Goal: Find contact information: Find contact information

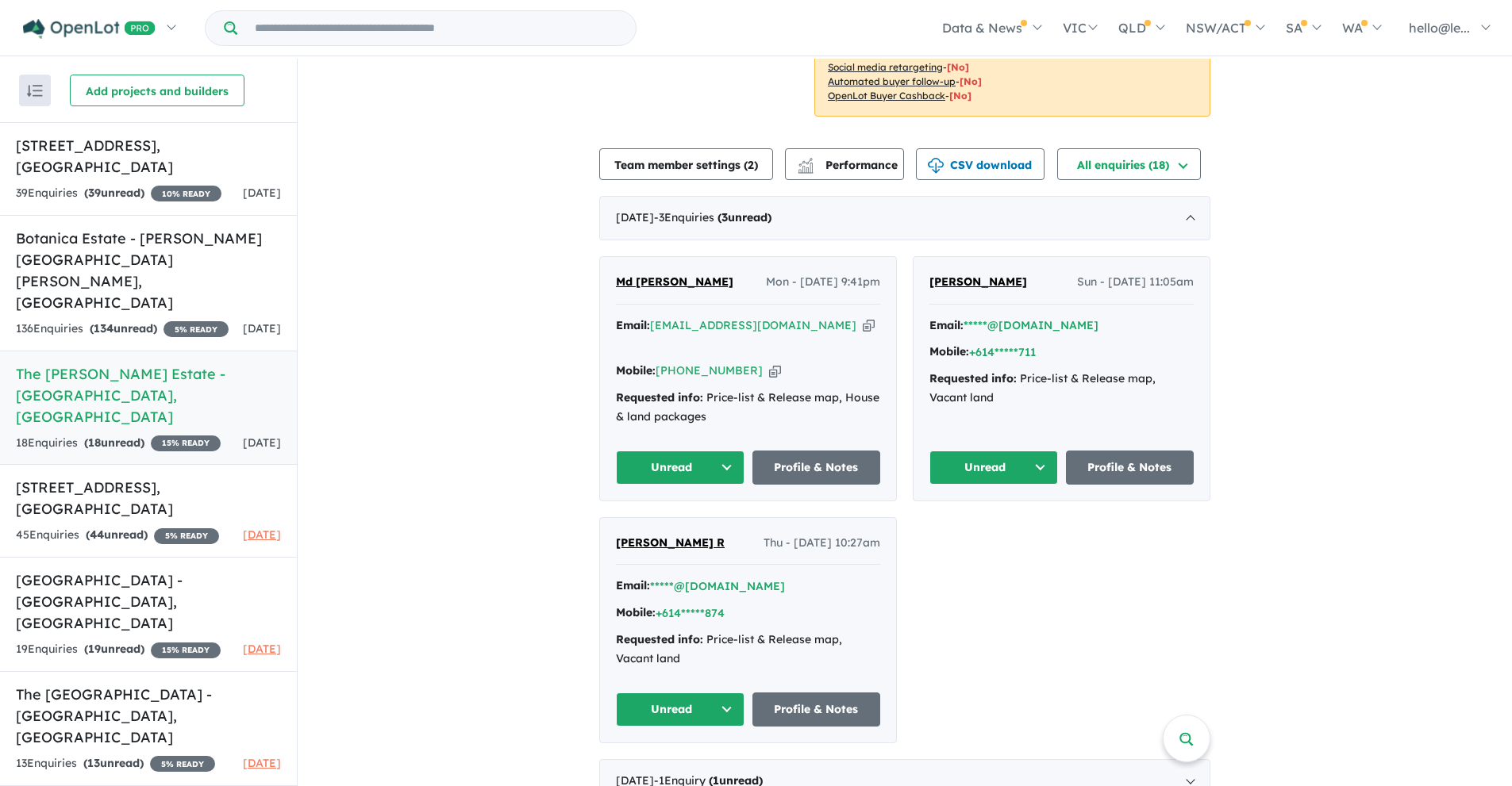
scroll to position [318, 0]
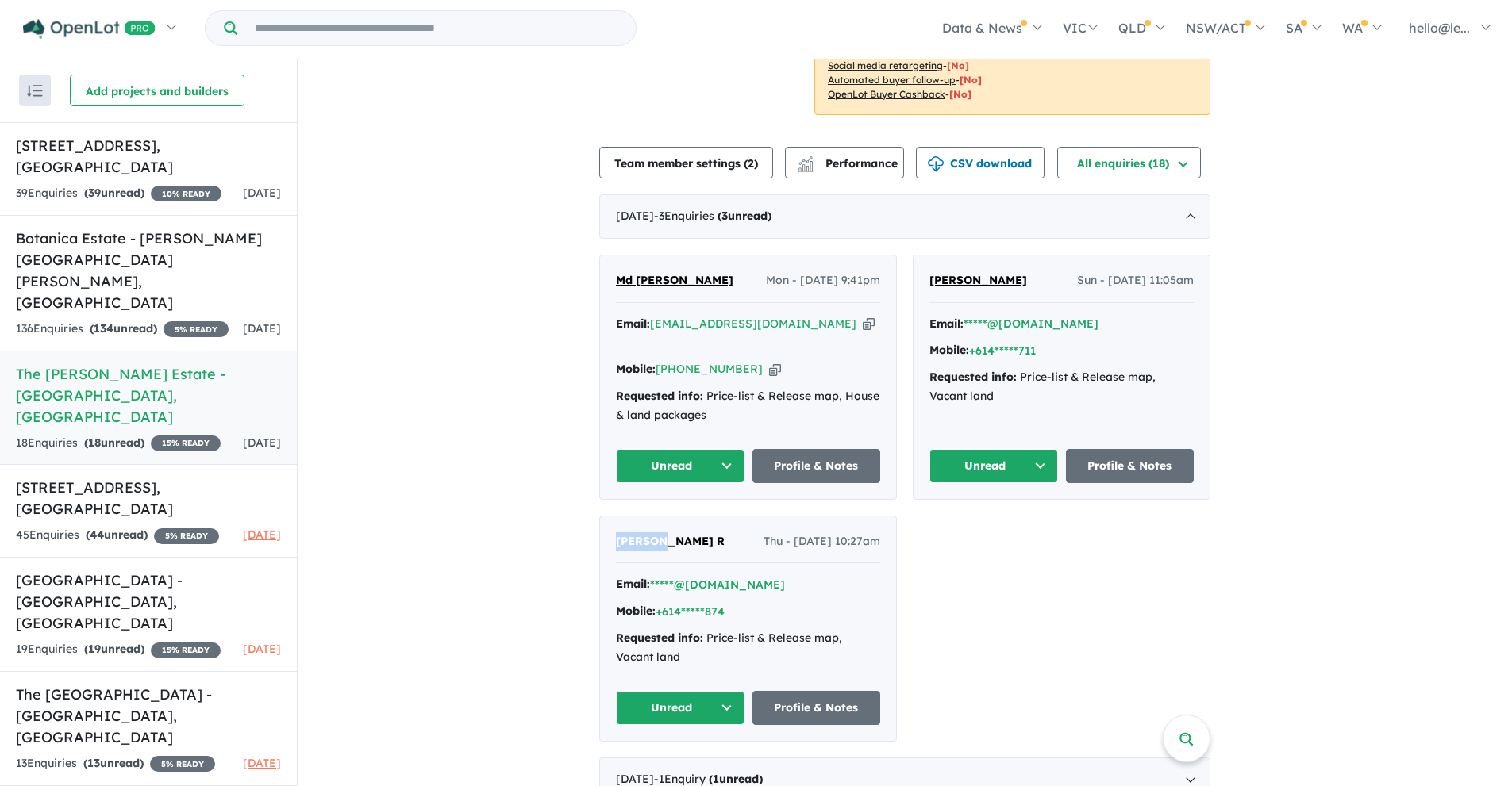
drag, startPoint x: 620, startPoint y: 510, endPoint x: 663, endPoint y: 512, distance: 43.0
click at [663, 517] on div "Goutham R Thu - 11/09/2025, 10:27am Email: *****@gmail.com Mobile: +614*****874…" at bounding box center [748, 629] width 296 height 225
copy span "Goutham"
click at [863, 316] on icon "button" at bounding box center [869, 324] width 12 height 17
copy span "Goutham"
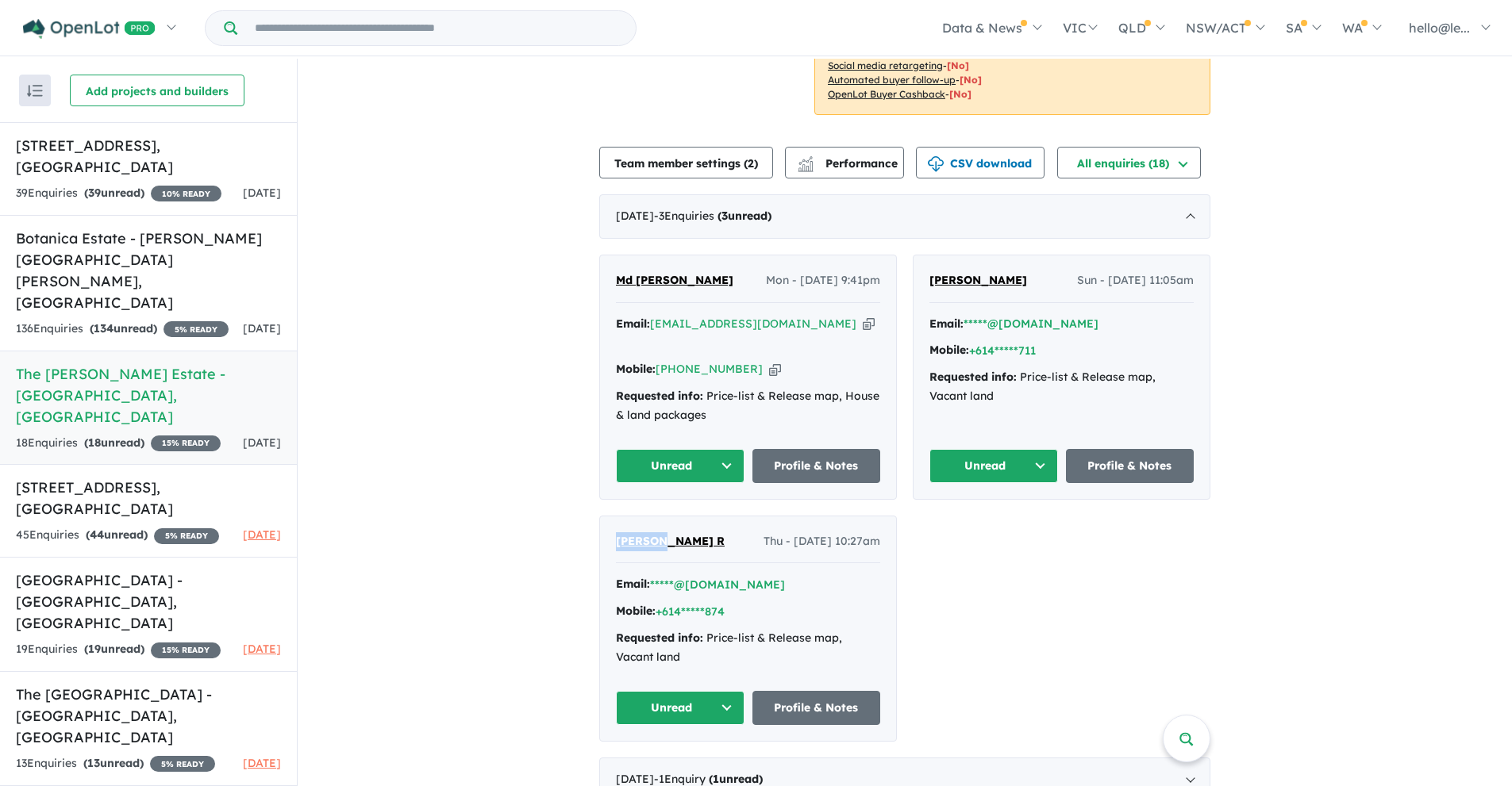
click at [769, 361] on icon "button" at bounding box center [775, 368] width 12 height 17
copy span "Goutham"
drag, startPoint x: 707, startPoint y: 261, endPoint x: 632, endPoint y: 269, distance: 75.4
click at [632, 271] on div "Md khalis Miah Mon - 29/09/2025, 9:41pm" at bounding box center [748, 287] width 264 height 32
copy span "khalis Miah"
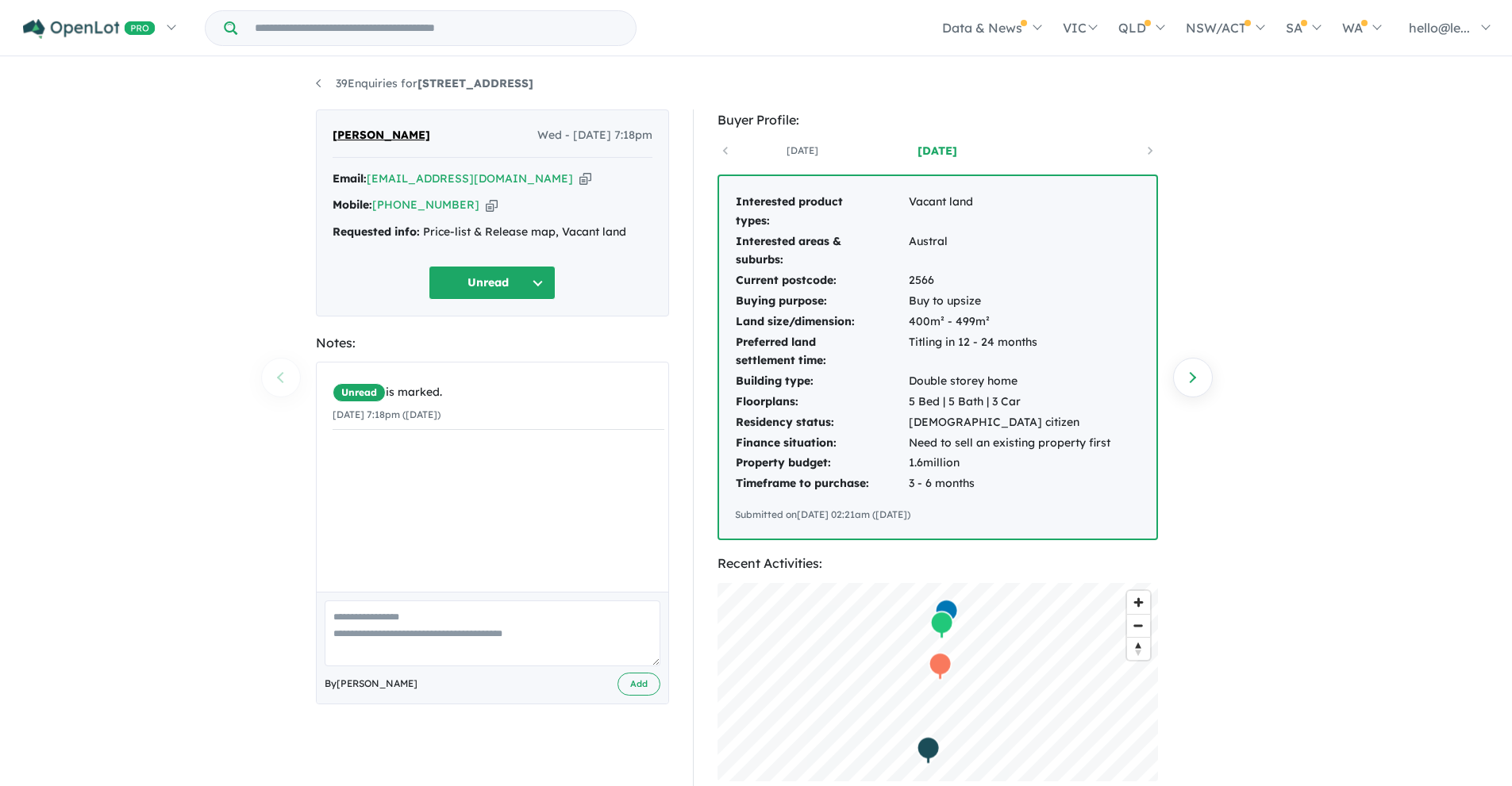
click at [579, 179] on icon "button" at bounding box center [585, 178] width 12 height 17
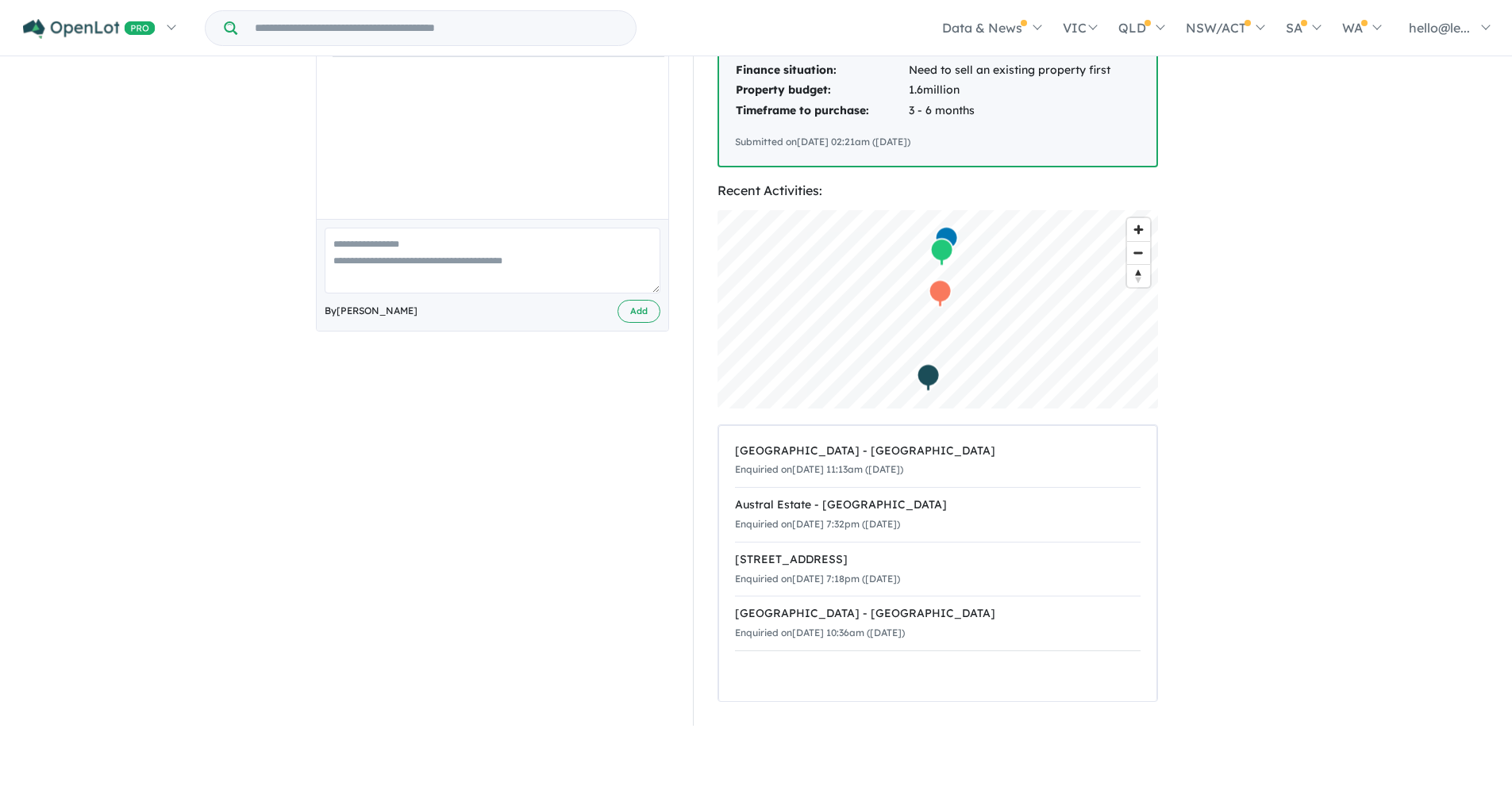
scroll to position [397, 0]
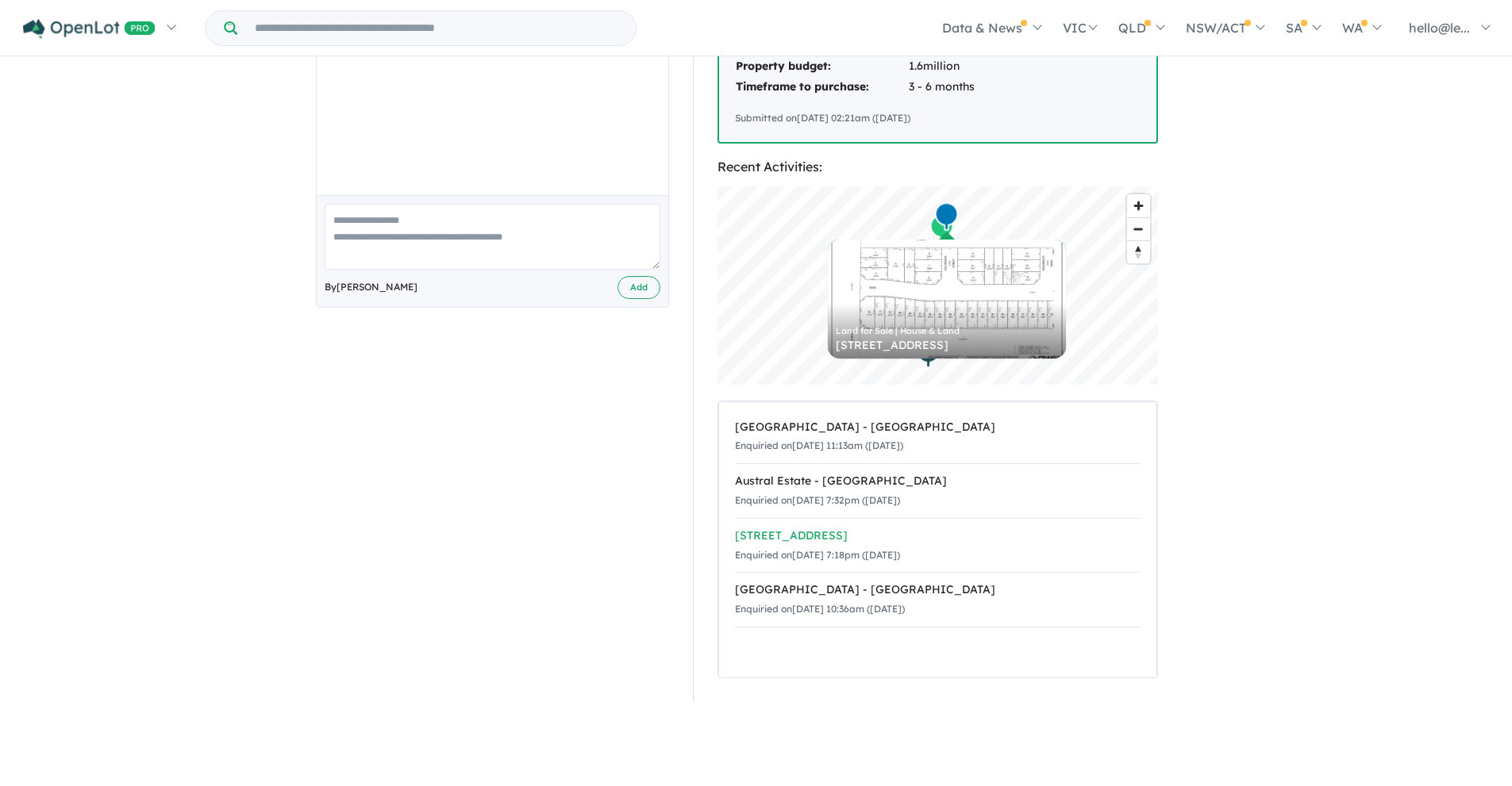
click at [849, 527] on div "[STREET_ADDRESS]" at bounding box center [937, 536] width 405 height 19
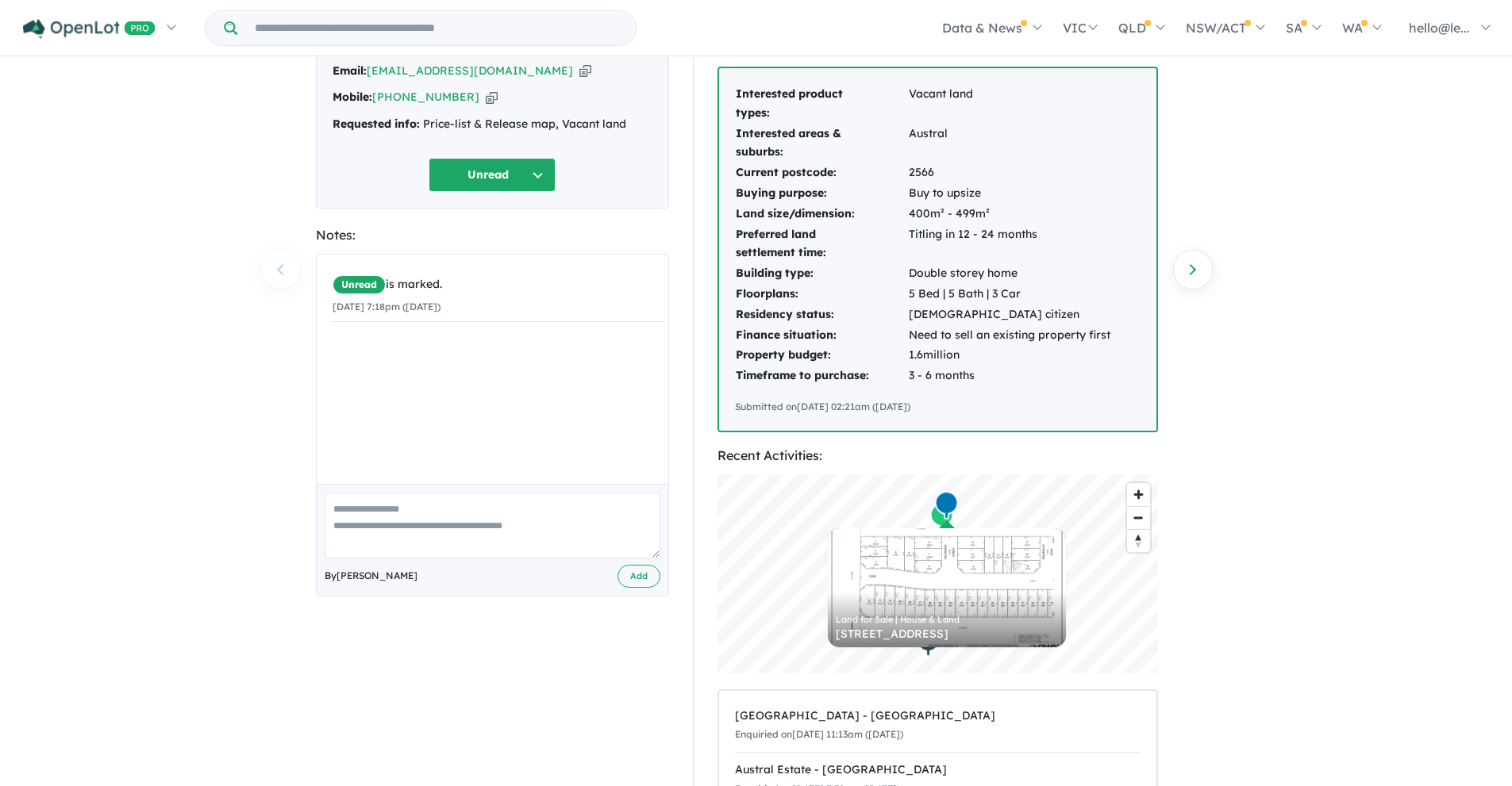
scroll to position [0, 0]
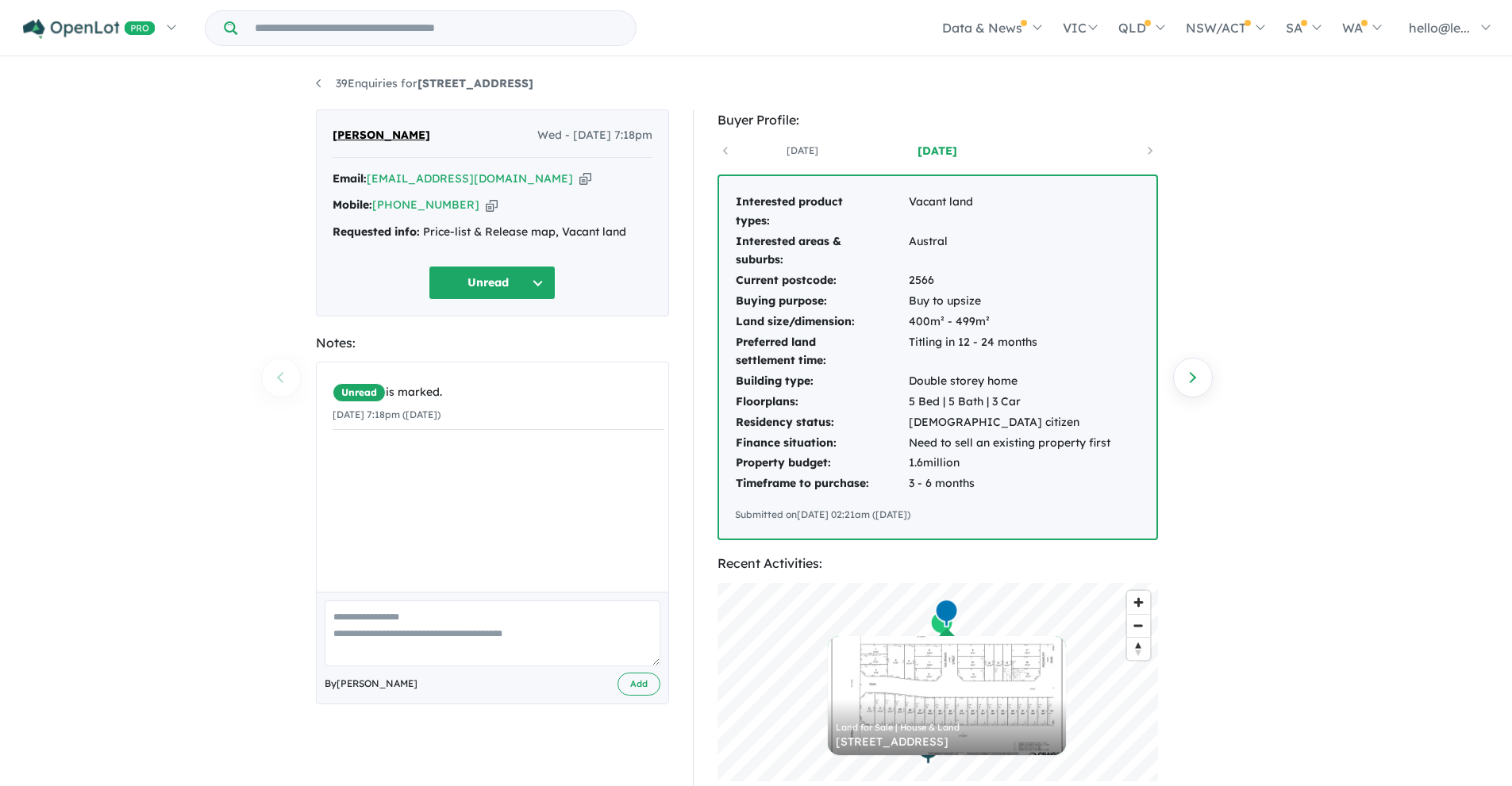
click at [579, 181] on icon "button" at bounding box center [585, 178] width 12 height 17
click at [485, 202] on icon "button" at bounding box center [491, 204] width 12 height 17
drag, startPoint x: 462, startPoint y: 139, endPoint x: 335, endPoint y: 145, distance: 127.1
click at [335, 145] on div "[PERSON_NAME] Wed - [DATE] 7:18pm" at bounding box center [492, 142] width 319 height 32
copy span "[PERSON_NAME]"
